Goal: Task Accomplishment & Management: Manage account settings

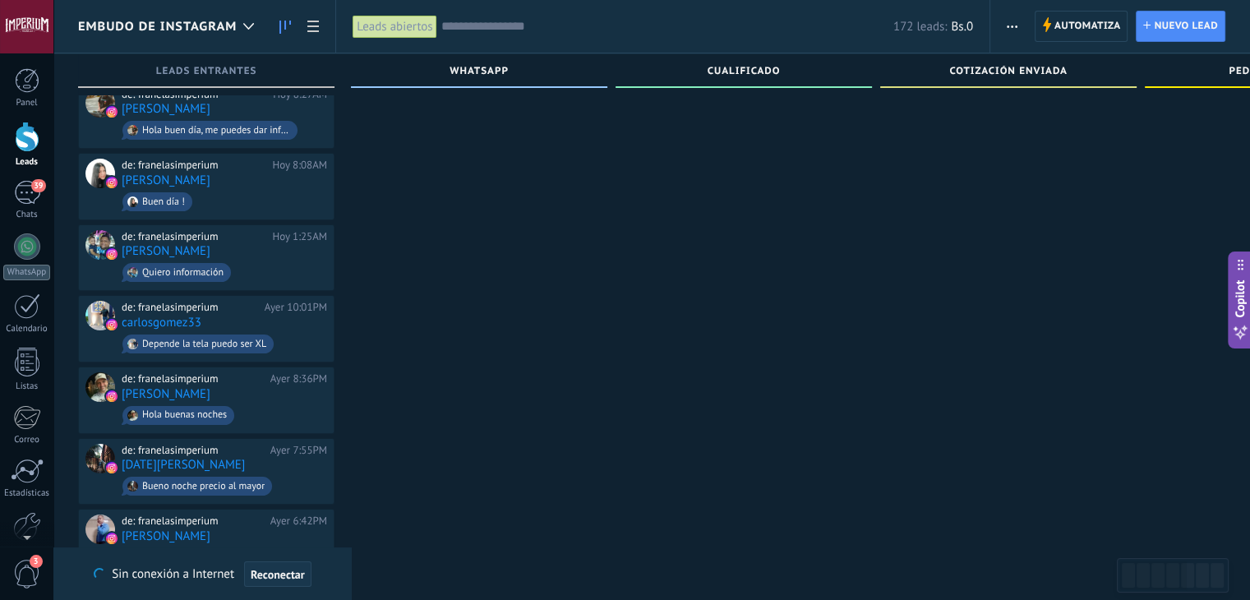
scroll to position [99, 0]
click at [263, 569] on span "Reconectar" at bounding box center [278, 575] width 54 height 12
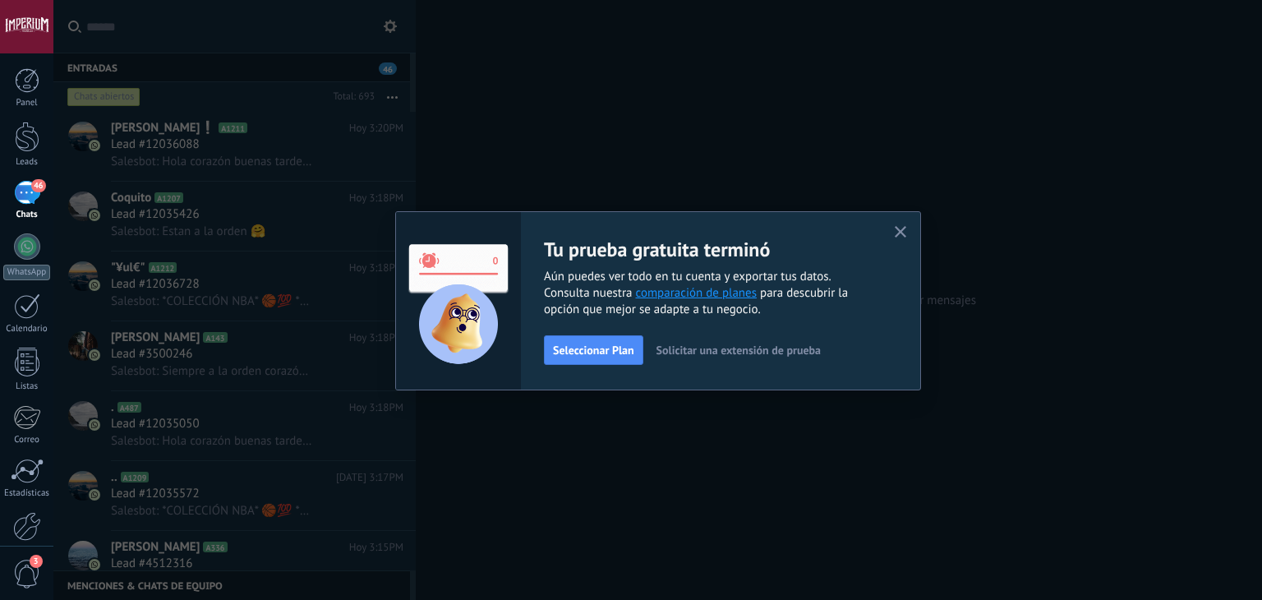
click at [690, 349] on span "Solicitar una extensión de prueba" at bounding box center [739, 350] width 164 height 12
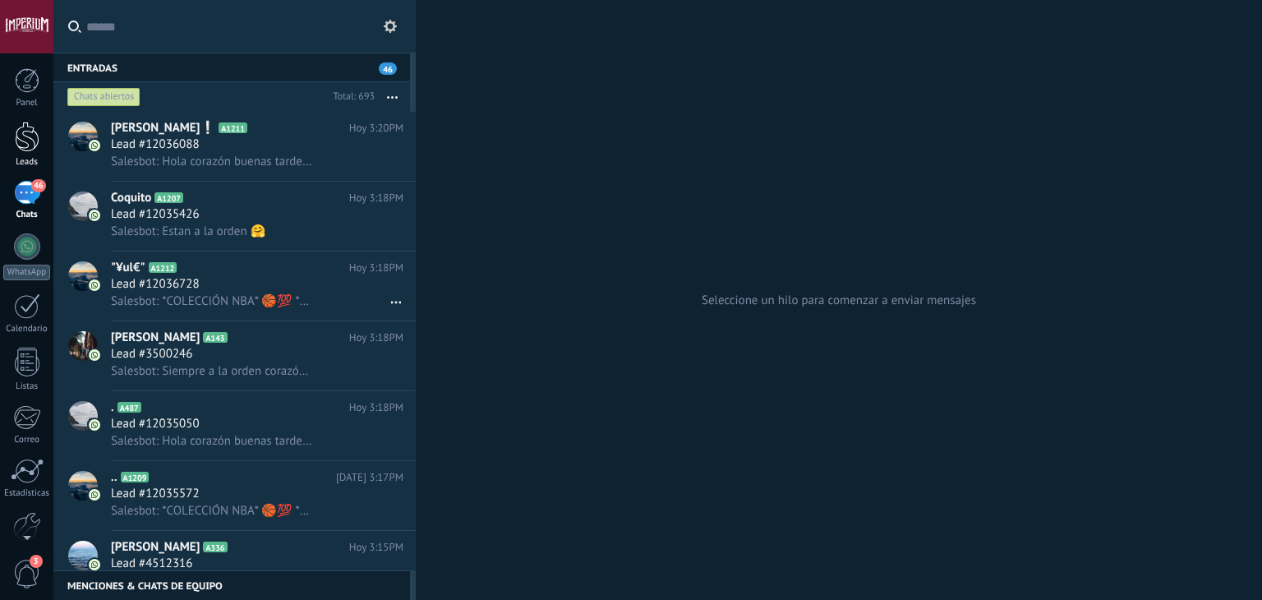
click at [25, 153] on link "Leads" at bounding box center [26, 145] width 53 height 46
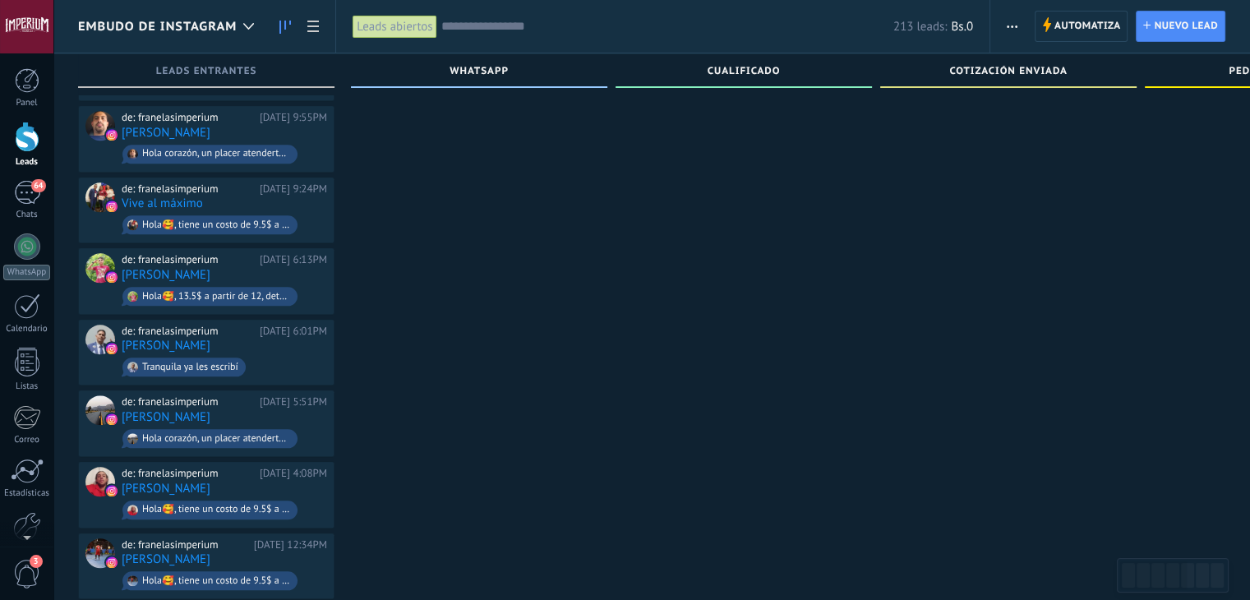
scroll to position [1603, 0]
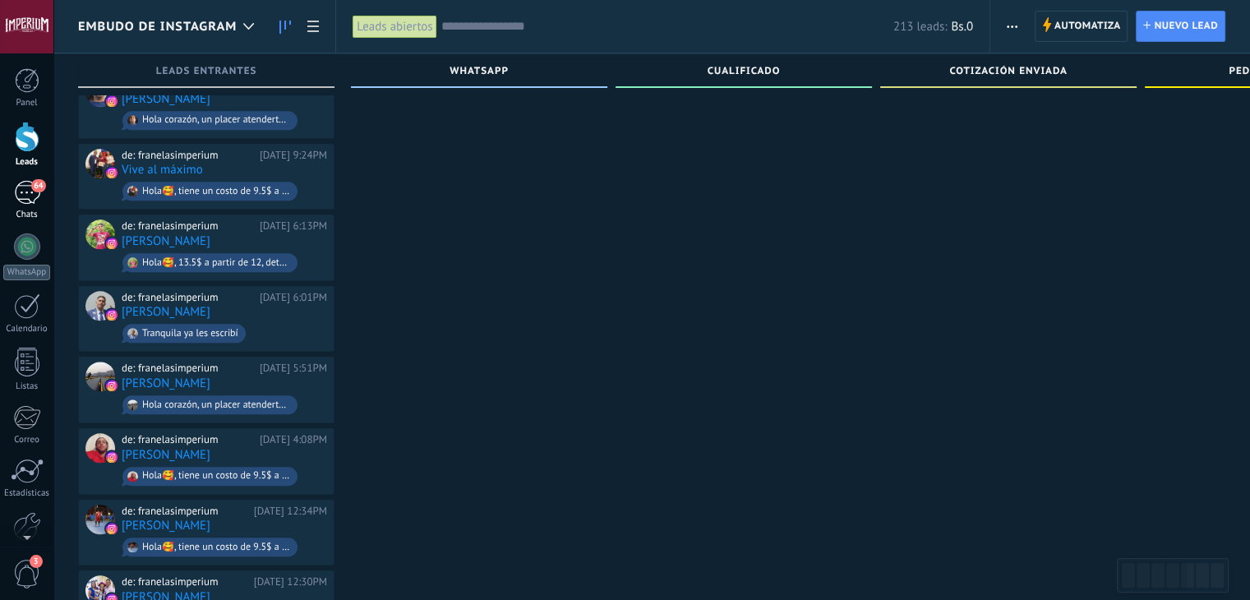
click at [30, 195] on div "64" at bounding box center [27, 193] width 26 height 24
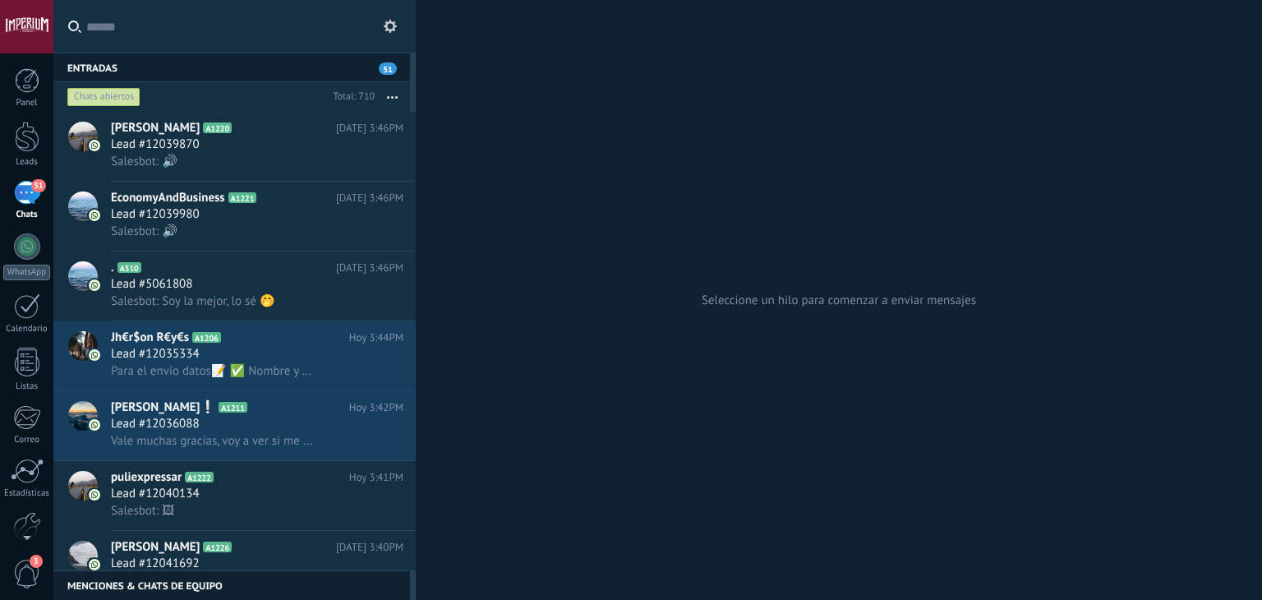
click at [140, 35] on input "text" at bounding box center [244, 26] width 316 height 53
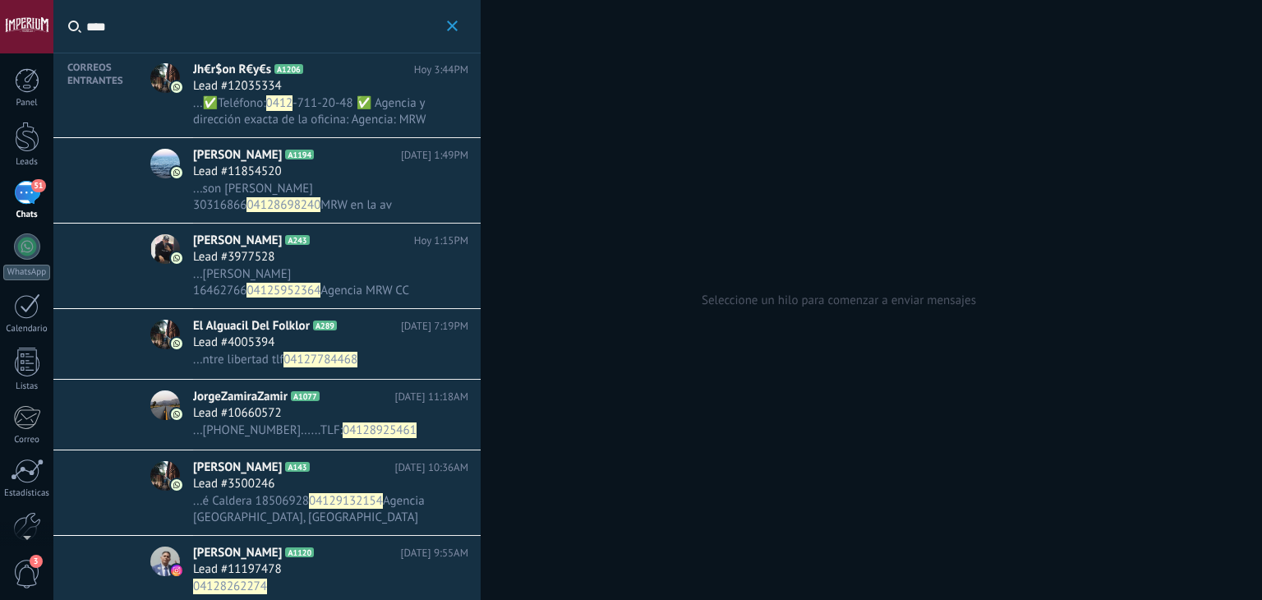
type input "****"
